Goal: Find specific page/section

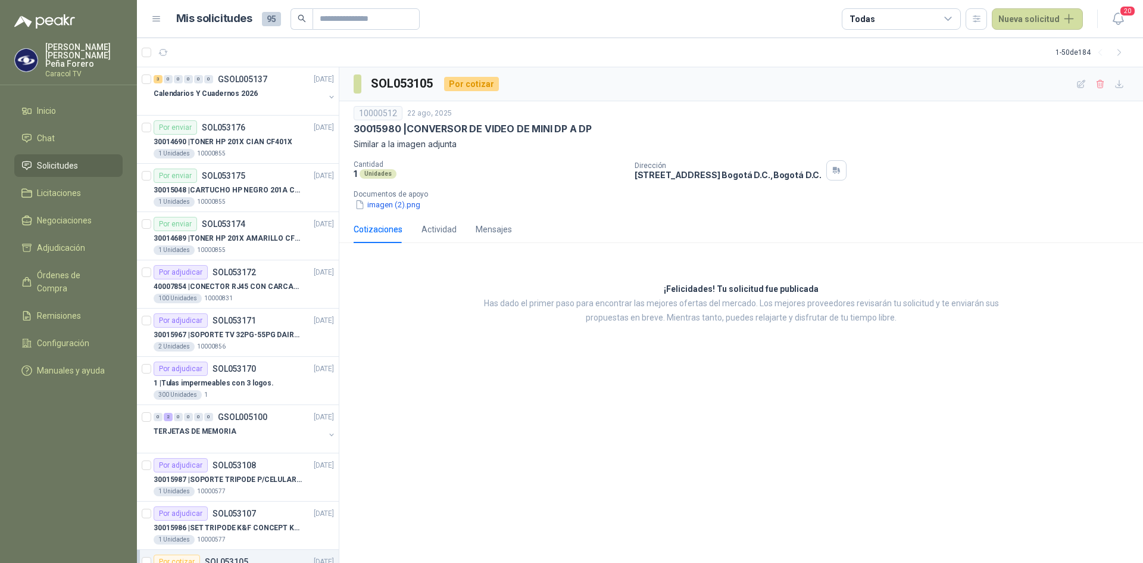
scroll to position [179, 0]
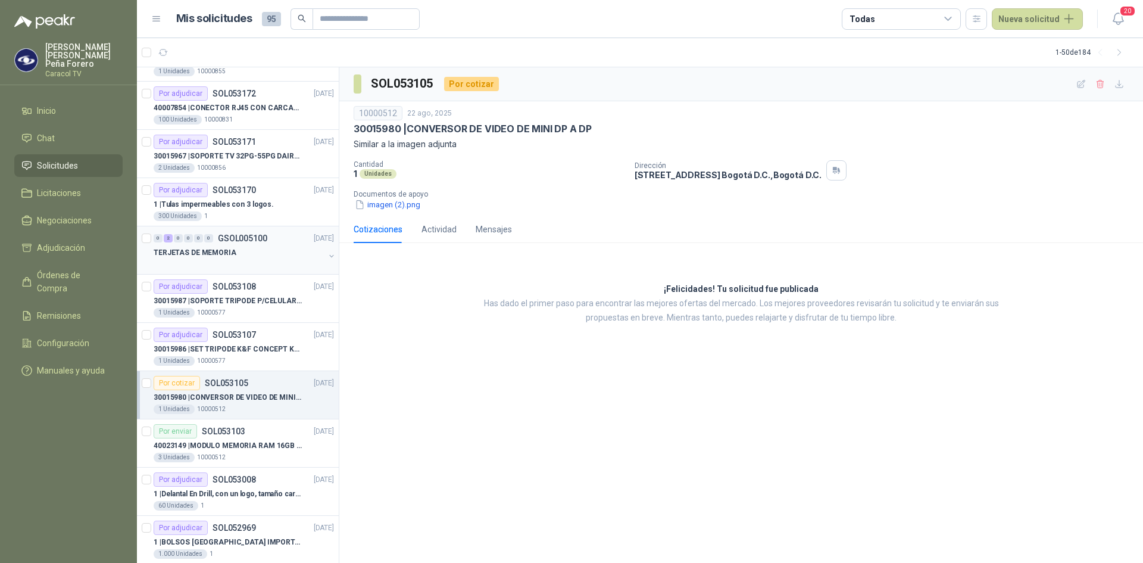
click at [199, 249] on p "TERJETAS DE MEMORIA" at bounding box center [195, 252] width 83 height 11
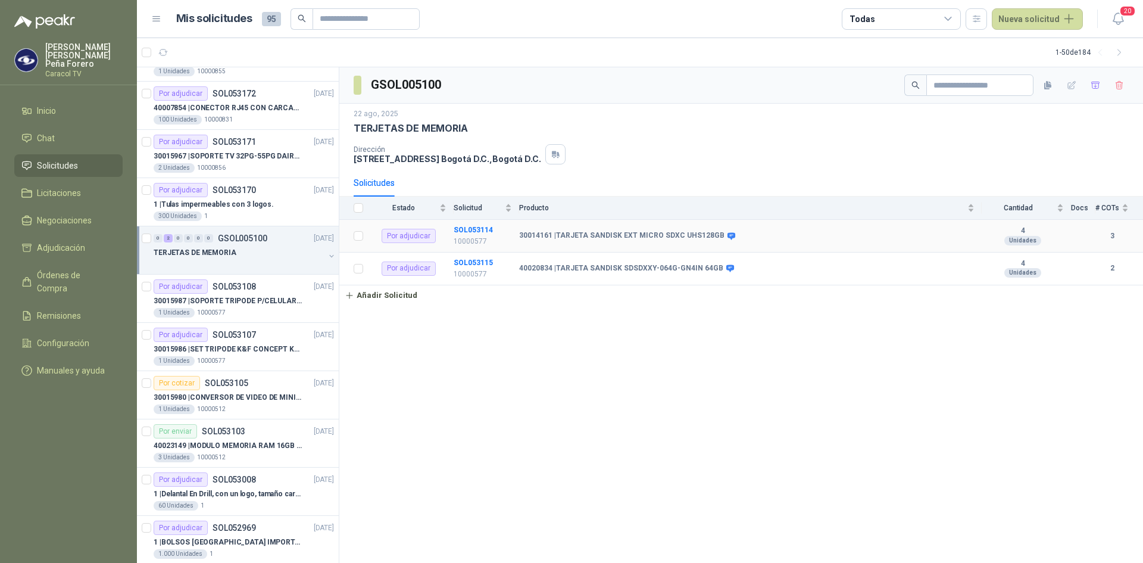
click at [582, 234] on b "30014161 | TARJETA SANDISK EXT MICRO SDXC UHS128GB" at bounding box center [621, 236] width 205 height 10
click at [463, 227] on b "SOL053114" at bounding box center [473, 230] width 39 height 8
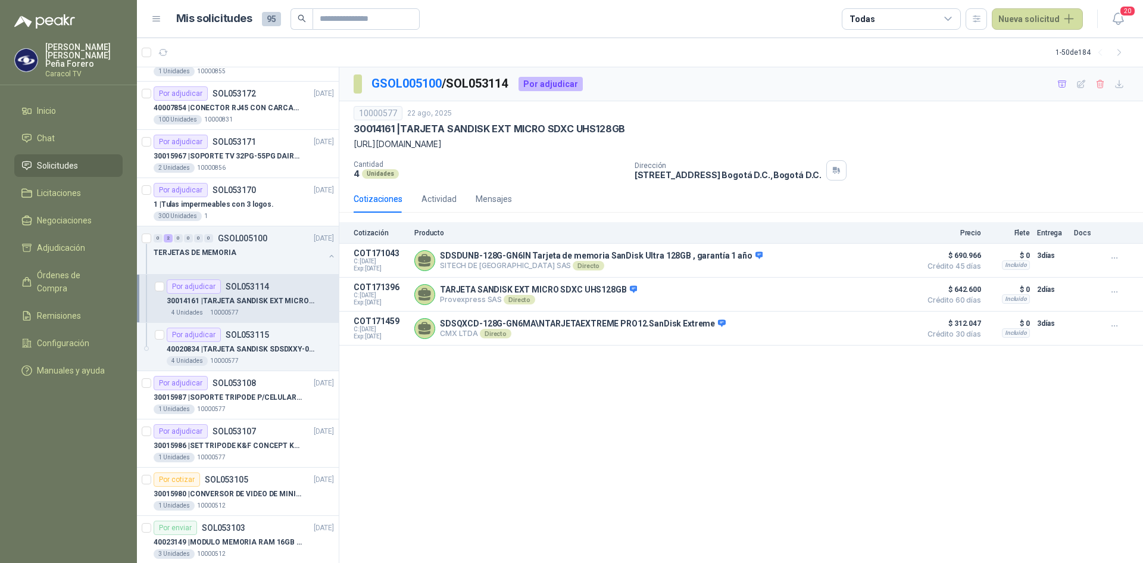
click at [439, 143] on p "[URL][DOMAIN_NAME]" at bounding box center [741, 144] width 775 height 13
drag, startPoint x: 469, startPoint y: 144, endPoint x: 354, endPoint y: 142, distance: 114.3
click at [354, 142] on p "[URL][DOMAIN_NAME]" at bounding box center [741, 144] width 775 height 13
copy p "[URL][DOMAIN_NAME]"
